Goal: Information Seeking & Learning: Check status

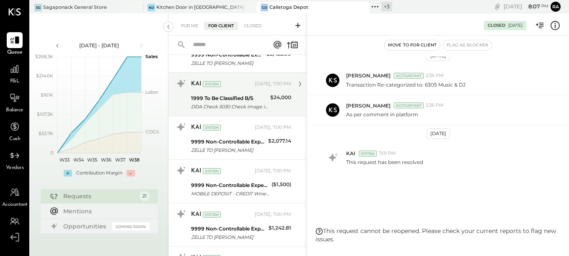
scroll to position [84, 0]
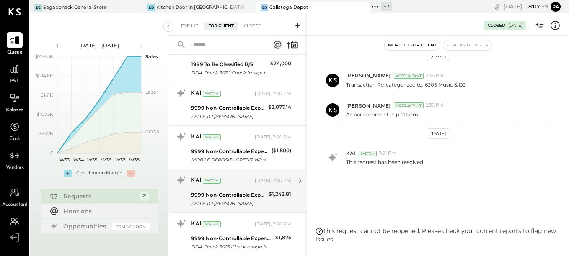
click at [227, 181] on div "KAI System" at bounding box center [222, 181] width 62 height 8
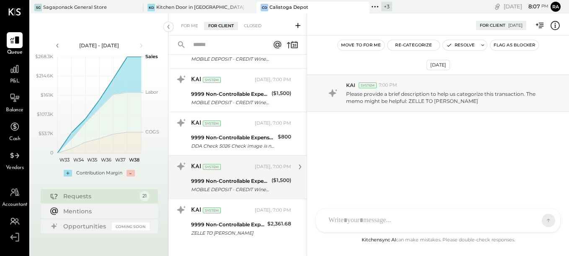
scroll to position [761, 0]
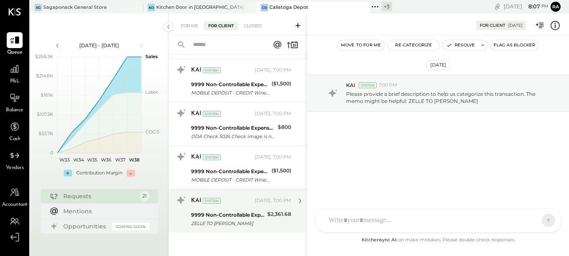
click at [235, 215] on div "9999 Non-Controllable Expenses:Other Expenses:To Be Classified P&L" at bounding box center [228, 215] width 74 height 8
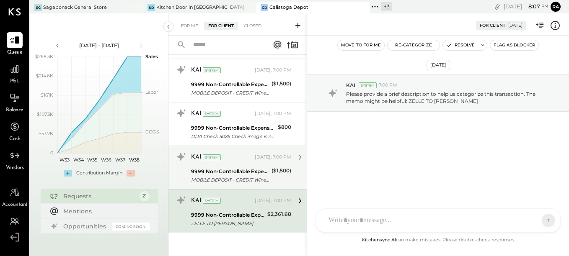
click at [233, 165] on div "KAI System [DATE], 7:00 PM 9999 Non-Controllable Expenses:Other Expenses:To Be …" at bounding box center [241, 167] width 100 height 35
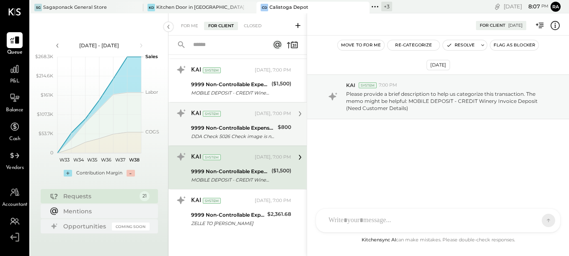
click at [232, 124] on div "9999 Non-Controllable Expenses:Other Expenses:To Be Classified P&L" at bounding box center [233, 128] width 84 height 8
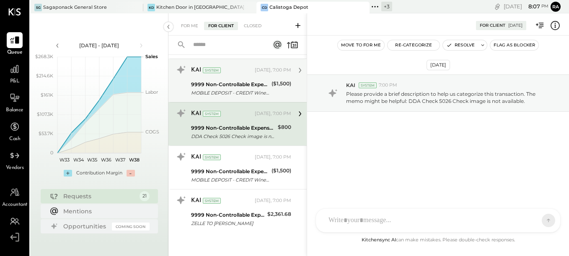
click at [242, 89] on div "MOBILE DEPOSIT - CREDIT Winery Invoice Deposit (Need Customer Details)" at bounding box center [230, 93] width 78 height 8
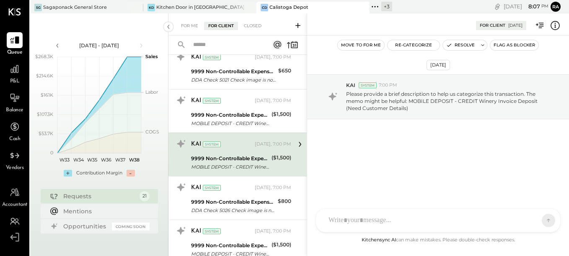
scroll to position [677, 0]
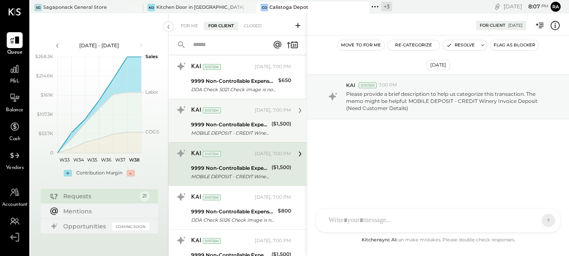
click at [235, 129] on div "MOBILE DEPOSIT - CREDIT Winery Invoice Deposit (Need Customer Details)" at bounding box center [230, 133] width 78 height 8
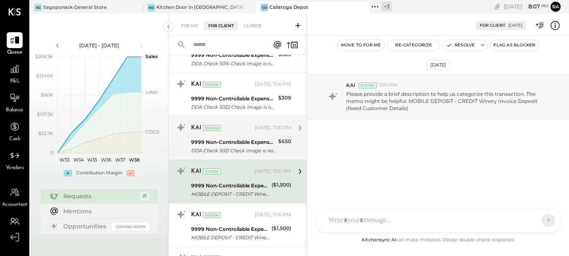
scroll to position [593, 0]
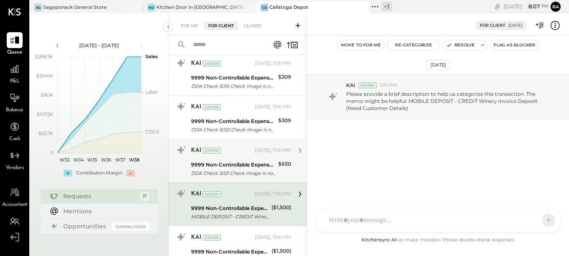
click at [233, 150] on div "KAI System" at bounding box center [222, 151] width 62 height 8
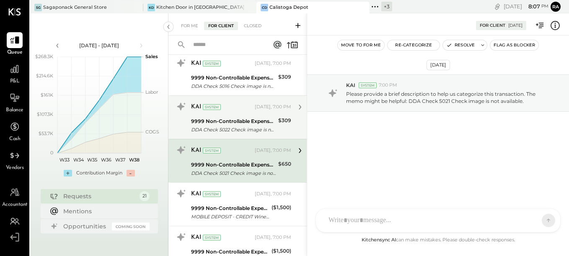
click at [234, 128] on div "DDA Check 5022 Check image is not available." at bounding box center [233, 130] width 85 height 8
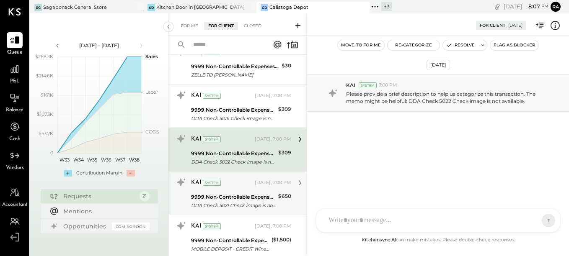
scroll to position [551, 0]
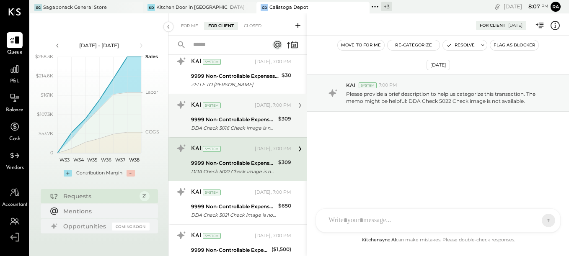
click at [239, 119] on div "9999 Non-Controllable Expenses:Other Expenses:To Be Classified P&L" at bounding box center [233, 120] width 85 height 8
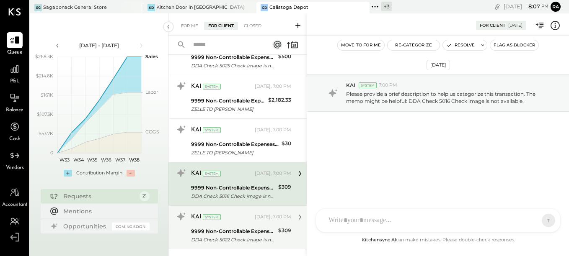
scroll to position [468, 0]
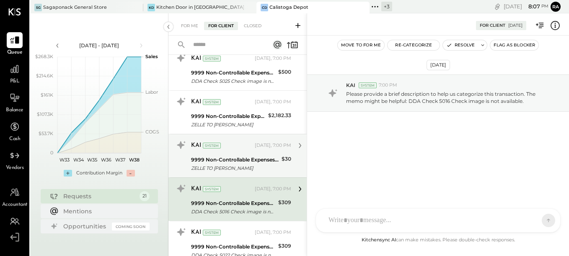
click at [235, 151] on div "KAI System [DATE], 7:00 PM" at bounding box center [241, 146] width 100 height 12
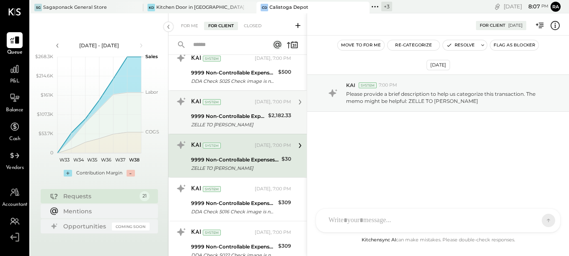
click at [244, 119] on div "9999 Non-Controllable Expenses:Other Expenses:To Be Classified P&L" at bounding box center [228, 116] width 75 height 8
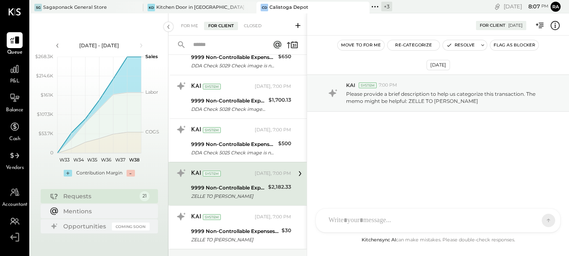
scroll to position [384, 0]
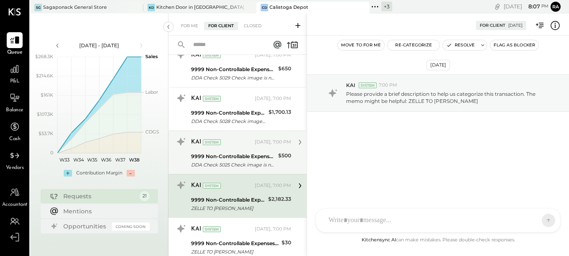
click at [244, 157] on div "9999 Non-Controllable Expenses:Other Expenses:To Be Classified P&L" at bounding box center [233, 156] width 85 height 8
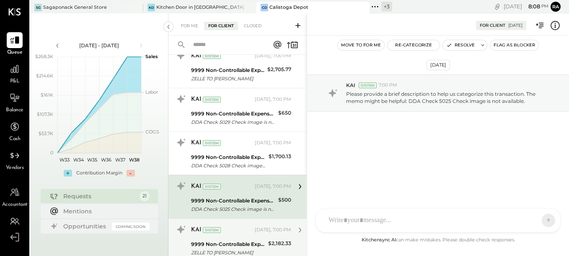
scroll to position [300, 0]
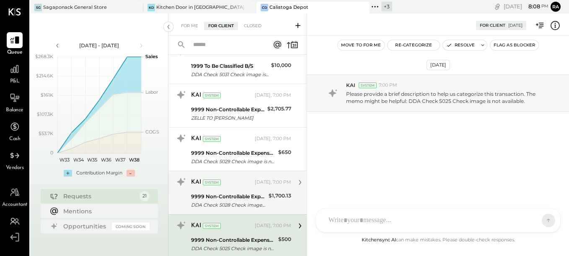
click at [243, 183] on div "KAI System" at bounding box center [222, 182] width 62 height 8
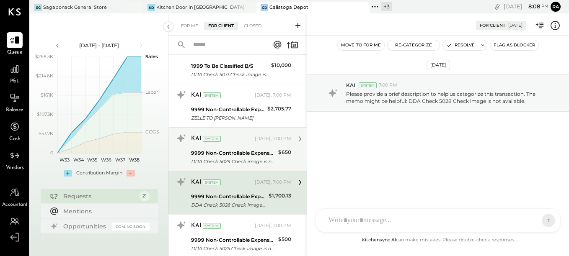
click at [242, 150] on div "9999 Non-Controllable Expenses:Other Expenses:To Be Classified P&L" at bounding box center [233, 153] width 85 height 8
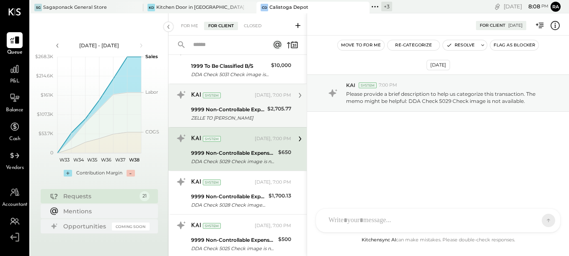
click at [240, 115] on div "ZELLE TO [PERSON_NAME]" at bounding box center [228, 118] width 74 height 8
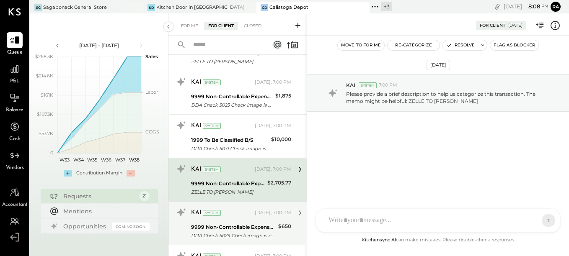
scroll to position [216, 0]
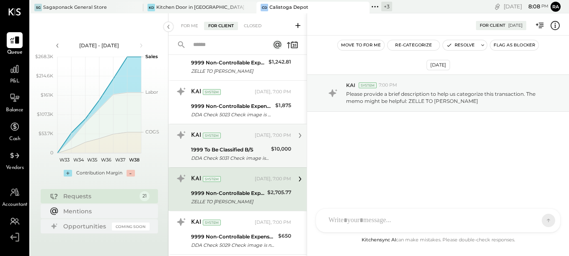
click at [239, 149] on div "1999 To Be Classified B/S" at bounding box center [230, 150] width 78 height 8
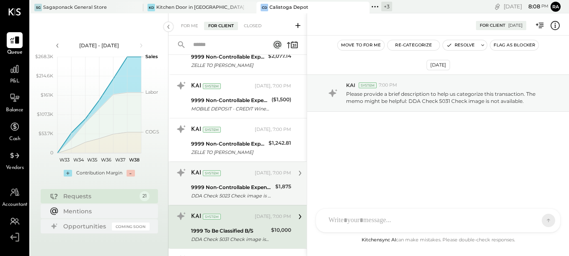
scroll to position [132, 0]
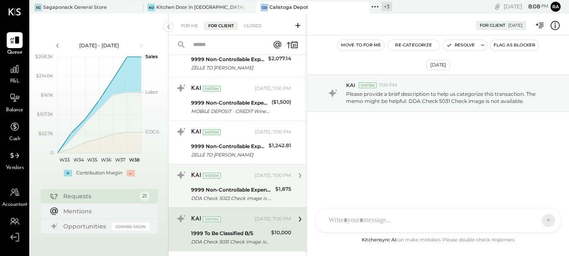
click at [238, 181] on div "KAI System [DATE], 7:00 PM" at bounding box center [241, 176] width 100 height 12
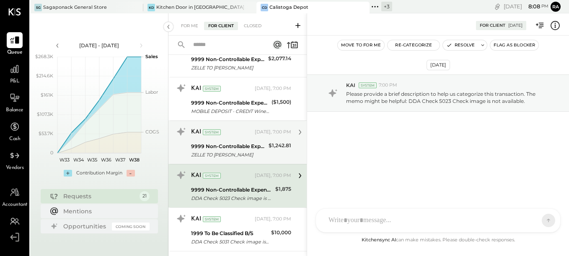
click at [235, 142] on div "9999 Non-Controllable Expenses:Other Expenses:To Be Classified P&L ZELLE TO [PE…" at bounding box center [228, 151] width 75 height 18
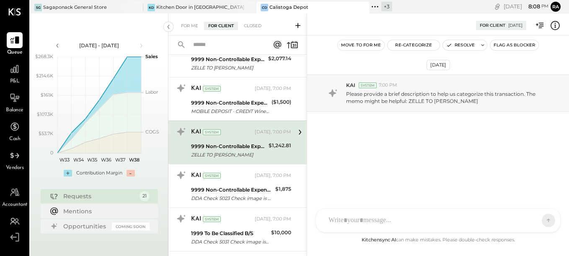
scroll to position [90, 0]
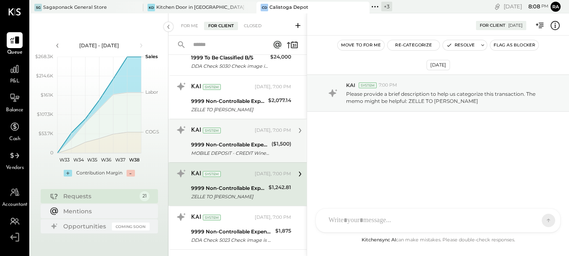
click at [235, 139] on div "KAI System [DATE], 7:00 PM 9999 Non-Controllable Expenses:Other Expenses:To Be …" at bounding box center [241, 141] width 100 height 35
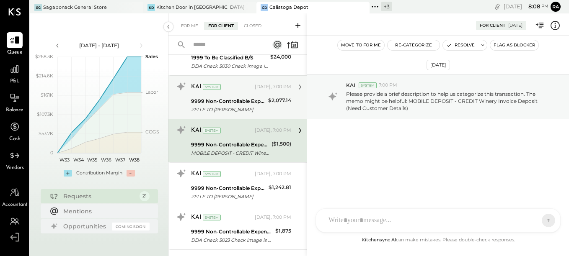
click at [236, 106] on div "ZELLE TO [PERSON_NAME]" at bounding box center [228, 110] width 75 height 8
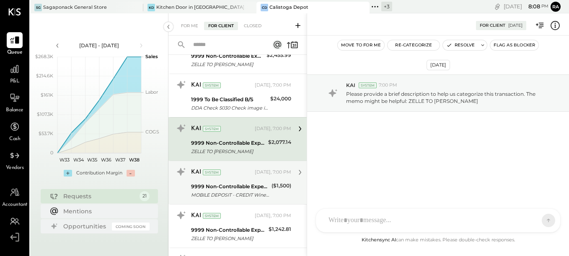
scroll to position [7, 0]
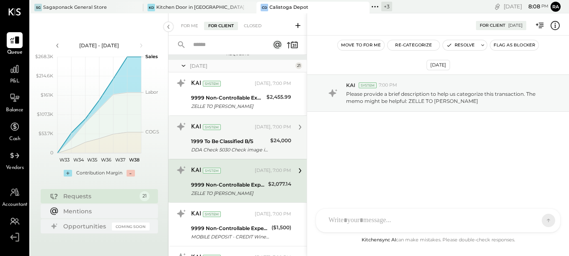
click at [241, 128] on div "KAI System" at bounding box center [222, 127] width 62 height 8
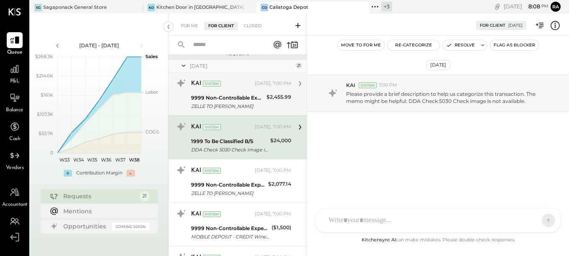
click at [246, 98] on div "9999 Non-Controllable Expenses:Other Expenses:To Be Classified P&L" at bounding box center [227, 98] width 73 height 8
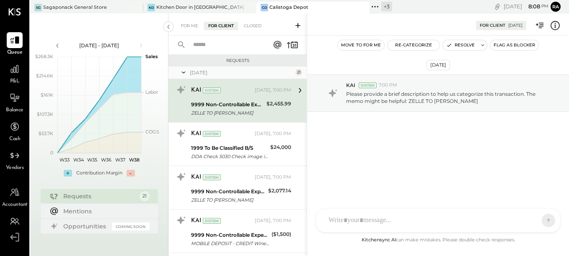
click at [198, 76] on div "[DATE]" at bounding box center [241, 72] width 103 height 7
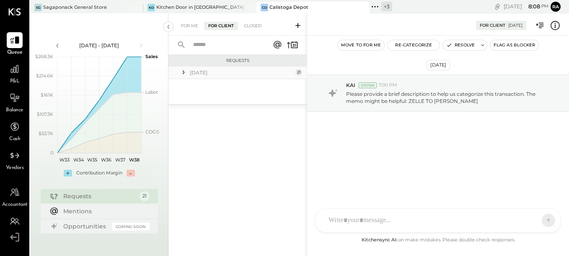
click at [198, 74] on div "[DATE]" at bounding box center [241, 72] width 103 height 7
